Goal: Task Accomplishment & Management: Manage account settings

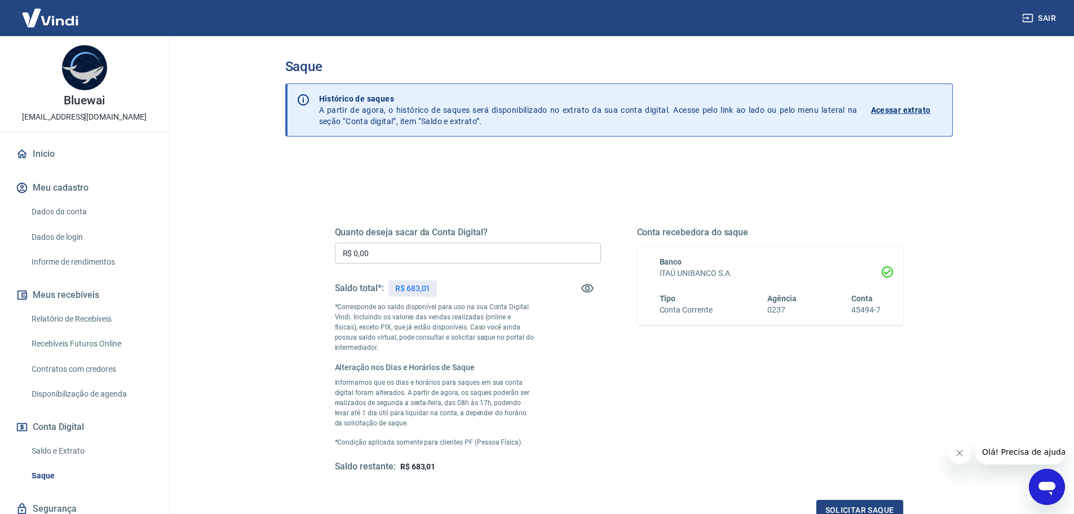
click at [416, 249] on input "R$ 0,00" at bounding box center [468, 253] width 266 height 21
type input "R$ 683,01"
click at [697, 415] on div "Conta recebedora do saque Banco ITAÚ UNIBANCO S.A. Tipo Conta Corrente Agência …" at bounding box center [770, 350] width 266 height 246
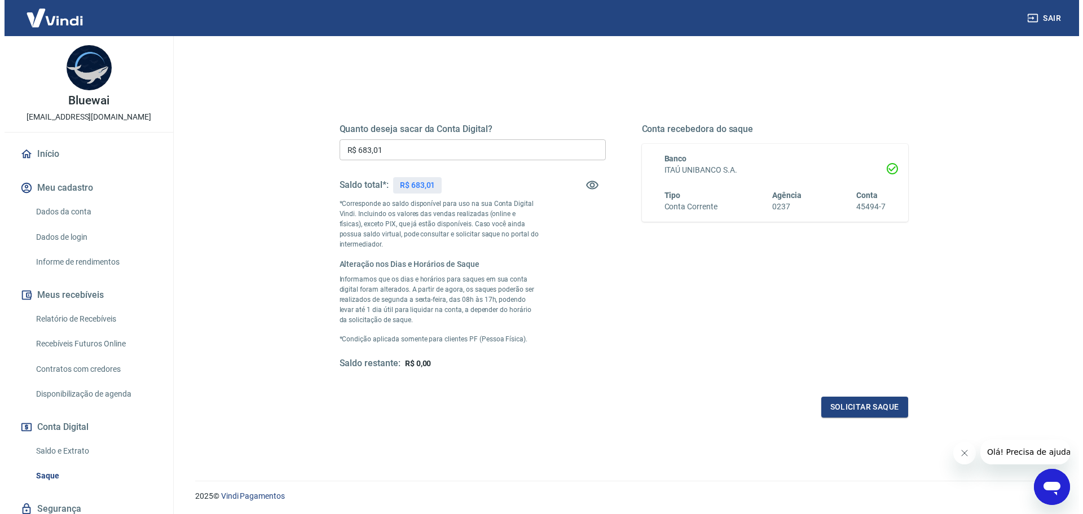
scroll to position [113, 0]
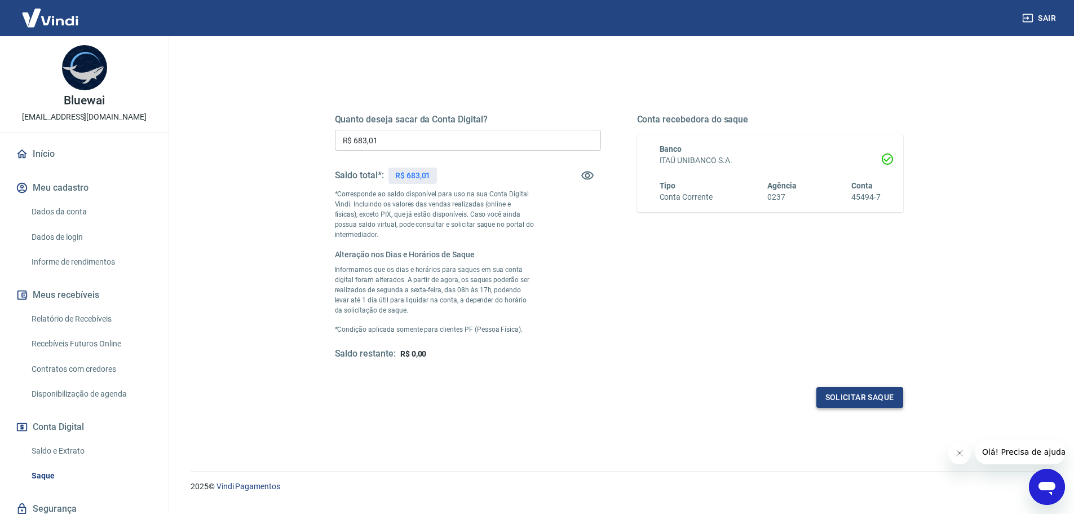
click at [857, 390] on button "Solicitar saque" at bounding box center [860, 397] width 87 height 21
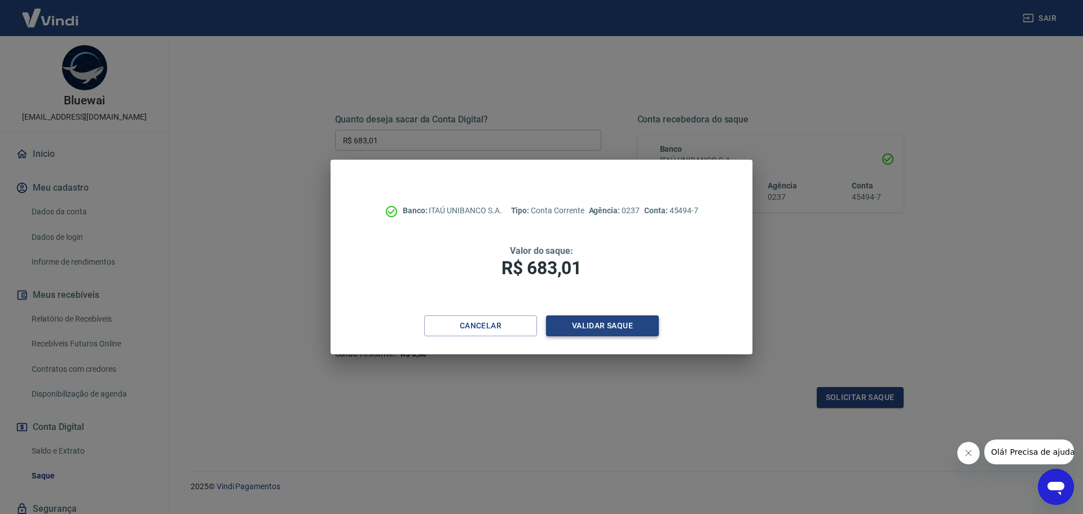
click at [590, 319] on button "Validar saque" at bounding box center [602, 325] width 113 height 21
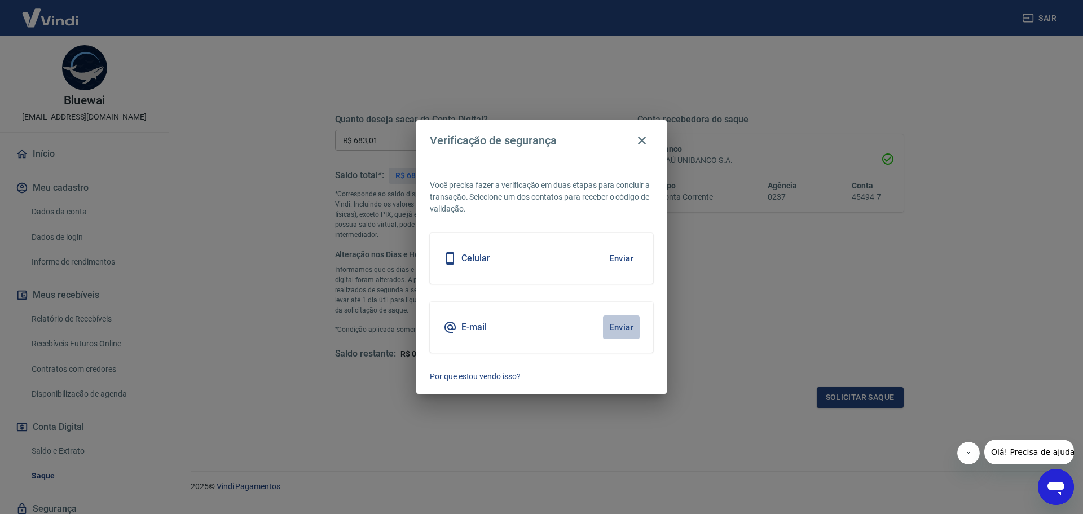
click at [625, 325] on button "Enviar" at bounding box center [621, 327] width 37 height 24
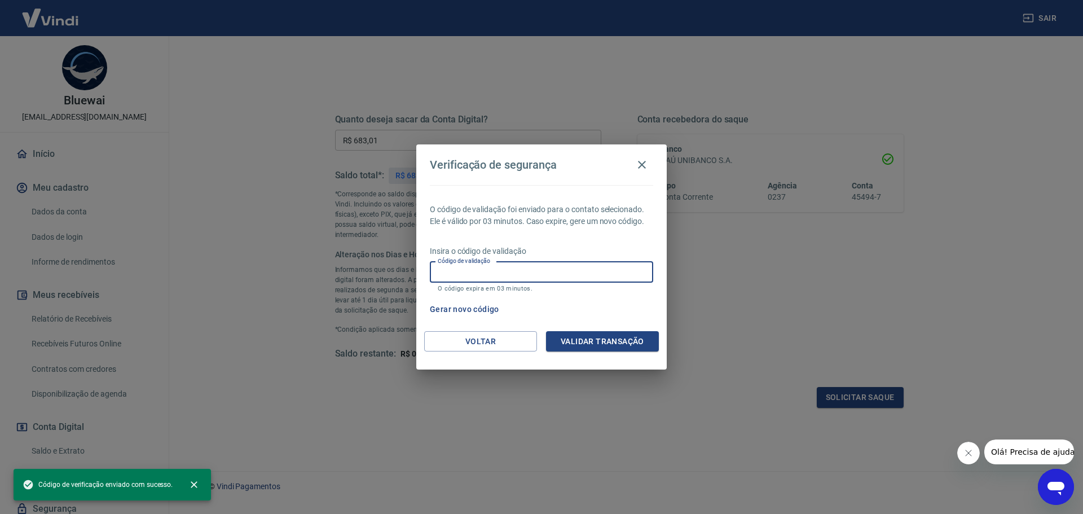
click at [493, 271] on div "Código de validação Código de validação O código expira em 03 minutos." at bounding box center [541, 277] width 223 height 30
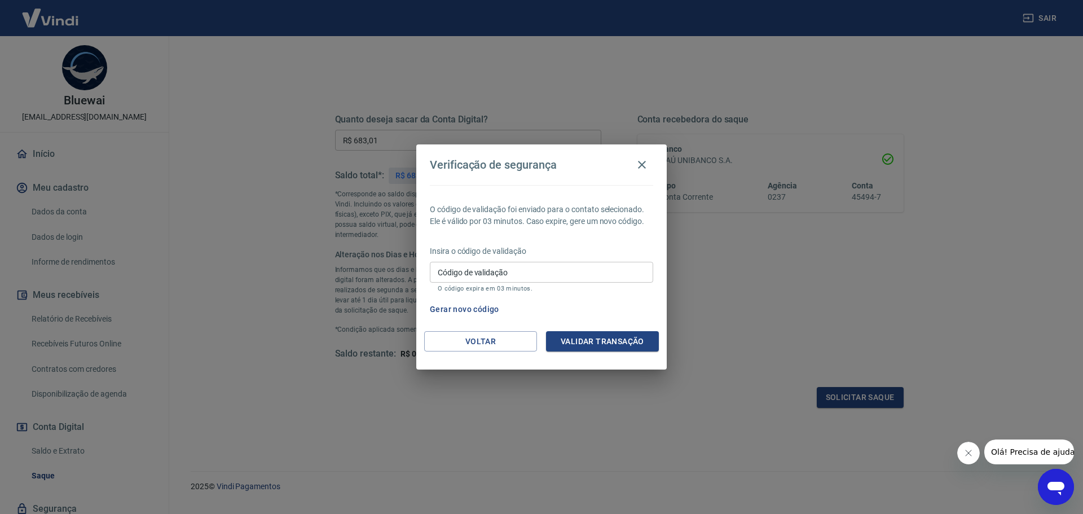
click at [451, 263] on div "Código de validação Código de validação O código expira em 03 minutos." at bounding box center [541, 277] width 223 height 30
type input "650962"
click at [619, 343] on button "Validar transação" at bounding box center [602, 341] width 113 height 21
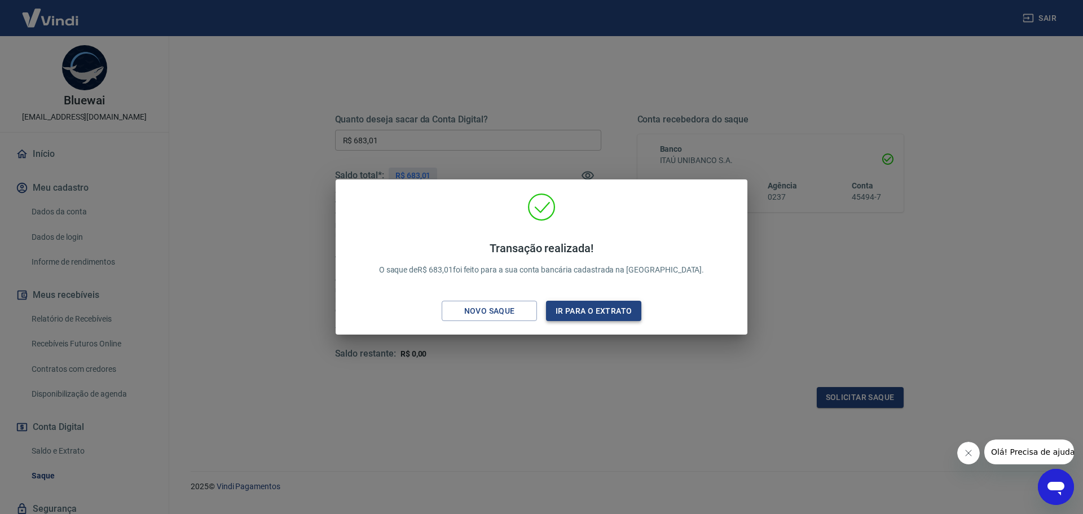
click at [592, 318] on button "Ir para o extrato" at bounding box center [593, 311] width 95 height 21
